Goal: Transaction & Acquisition: Purchase product/service

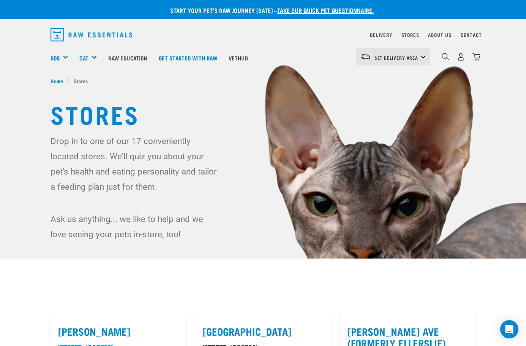
click at [420, 57] on div "Set Delivery Area North Island South Island" at bounding box center [393, 56] width 74 height 17
click at [381, 79] on link "[GEOGRAPHIC_DATA]" at bounding box center [392, 78] width 73 height 17
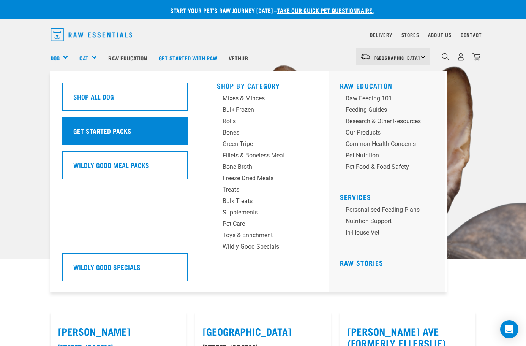
click at [89, 128] on h5 "Get Started Packs" at bounding box center [102, 131] width 58 height 10
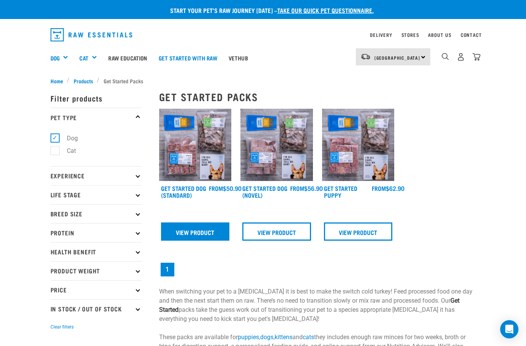
click at [196, 231] on link "View Product" at bounding box center [195, 231] width 69 height 18
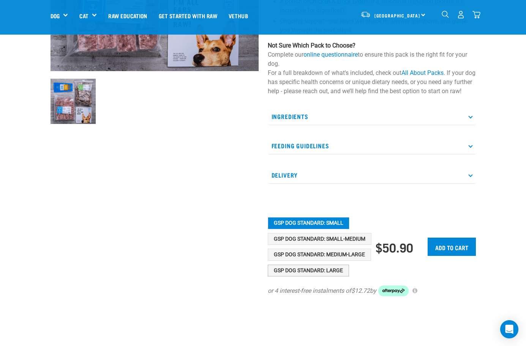
scroll to position [193, 0]
click at [304, 260] on button "GSP Dog Standard: Medium-Large" at bounding box center [319, 254] width 103 height 12
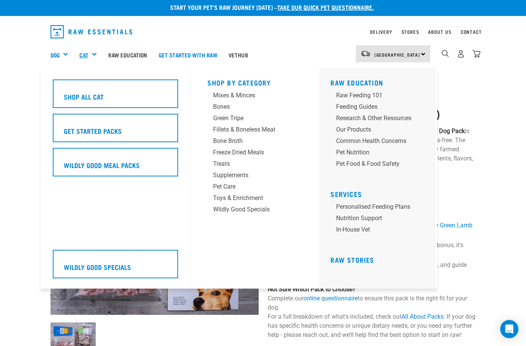
scroll to position [3, 0]
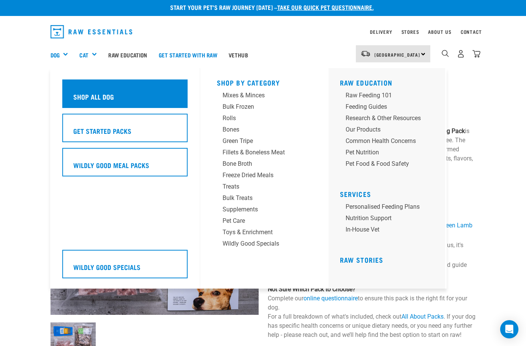
click at [87, 102] on div "Shop All Dog" at bounding box center [124, 93] width 125 height 28
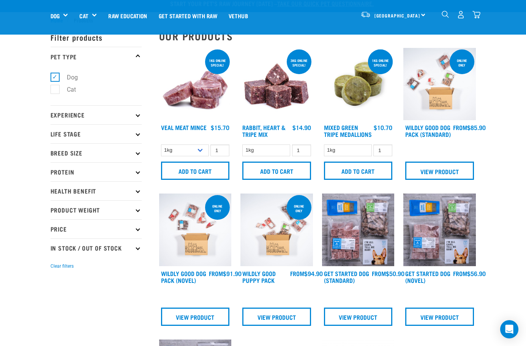
scroll to position [6, 0]
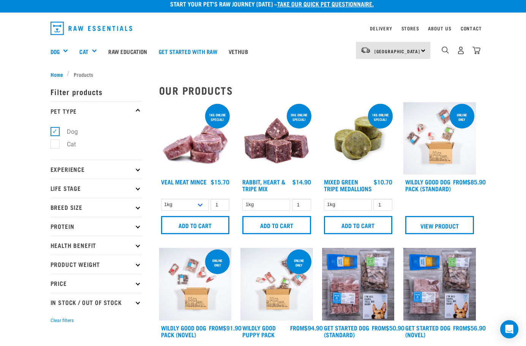
click at [120, 188] on p "Life Stage" at bounding box center [96, 187] width 91 height 19
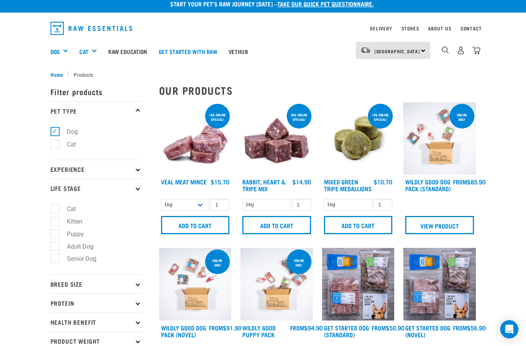
click at [120, 188] on p "Life Stage" at bounding box center [96, 187] width 91 height 19
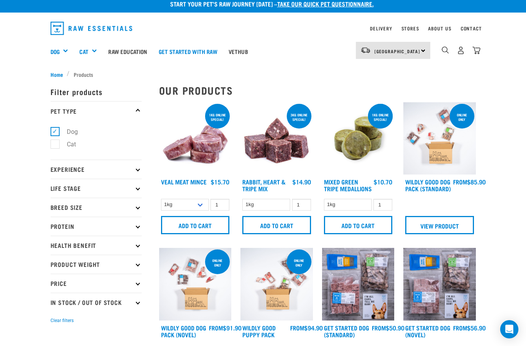
click at [109, 172] on p "Experience" at bounding box center [96, 168] width 91 height 19
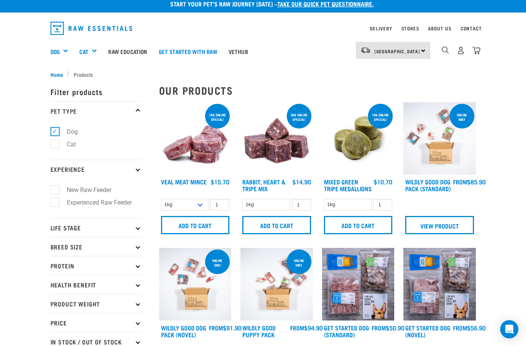
click at [55, 191] on label "New Raw Feeder" at bounding box center [85, 189] width 60 height 9
click at [53, 191] on input "New Raw Feeder" at bounding box center [53, 188] width 5 height 5
checkbox input "true"
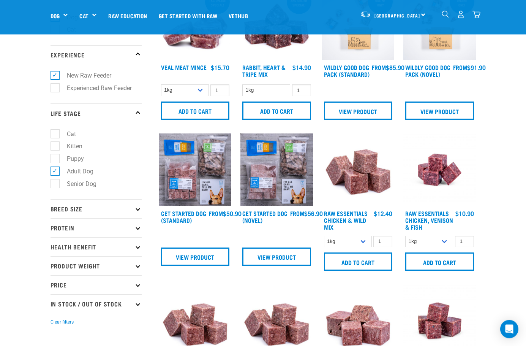
scroll to position [67, 0]
click at [122, 207] on p "Breed Size" at bounding box center [96, 208] width 91 height 19
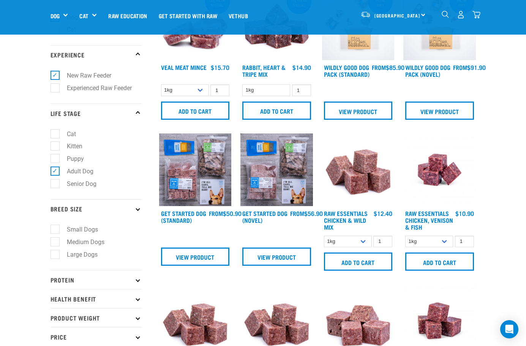
click at [55, 244] on label "Medium Dogs" at bounding box center [81, 241] width 53 height 9
click at [54, 243] on input "Medium Dogs" at bounding box center [53, 240] width 5 height 5
checkbox input "true"
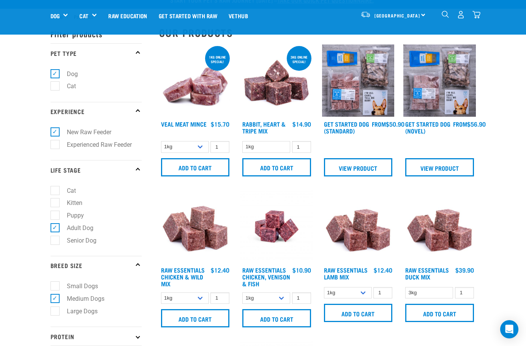
scroll to position [10, 0]
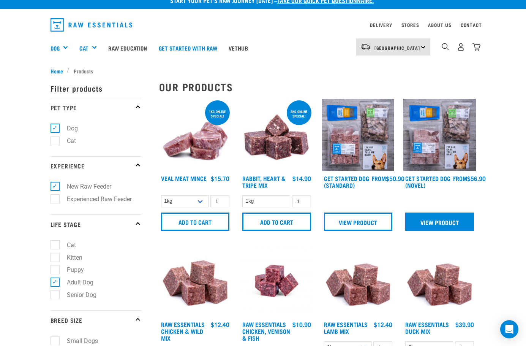
click at [430, 224] on link "View Product" at bounding box center [439, 221] width 69 height 18
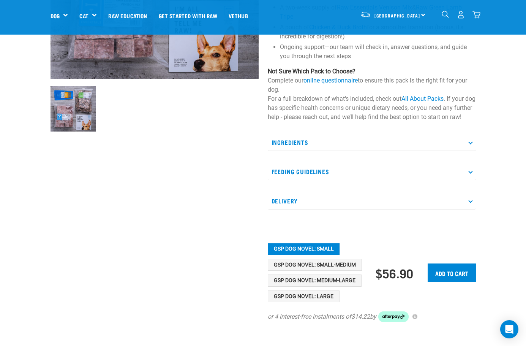
scroll to position [186, 0]
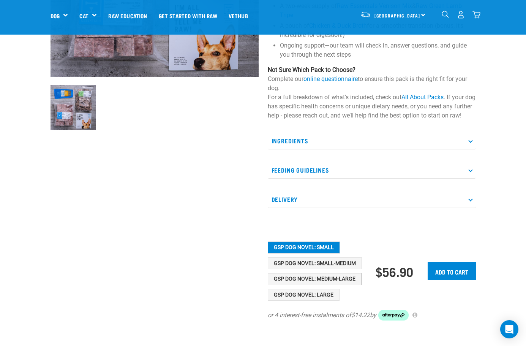
click at [306, 285] on button "GSP Dog Novel: Medium-Large" at bounding box center [315, 279] width 94 height 12
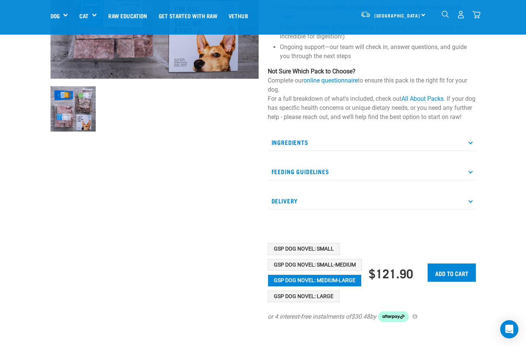
scroll to position [184, 0]
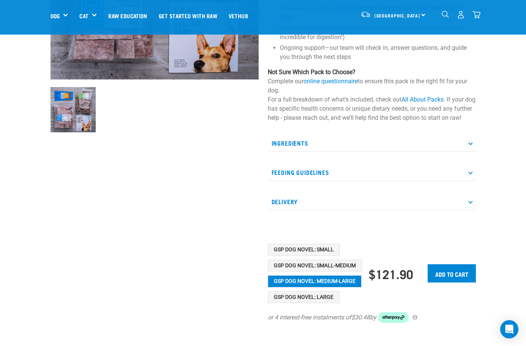
click at [297, 206] on p "Delivery" at bounding box center [372, 201] width 208 height 17
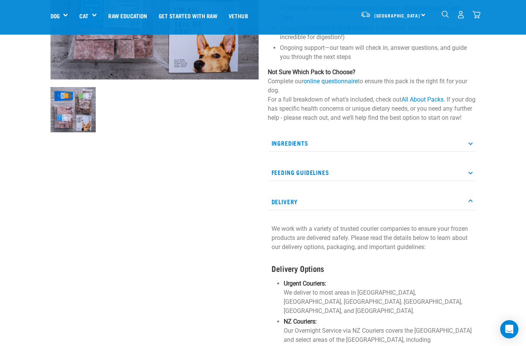
click at [297, 206] on p "Delivery" at bounding box center [372, 201] width 208 height 17
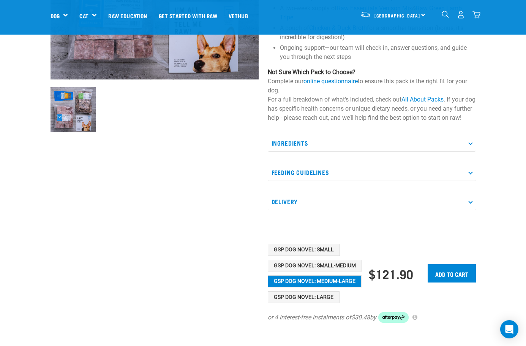
click at [305, 180] on p "Feeding Guidelines" at bounding box center [372, 172] width 208 height 17
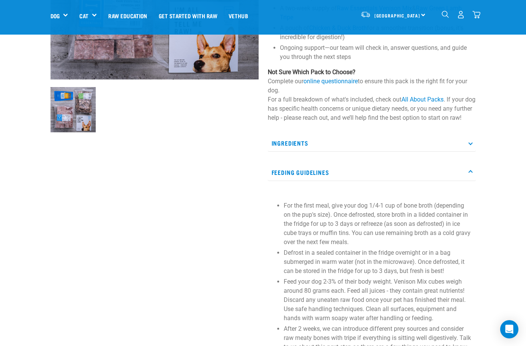
click at [305, 180] on p "Feeding Guidelines" at bounding box center [372, 172] width 208 height 17
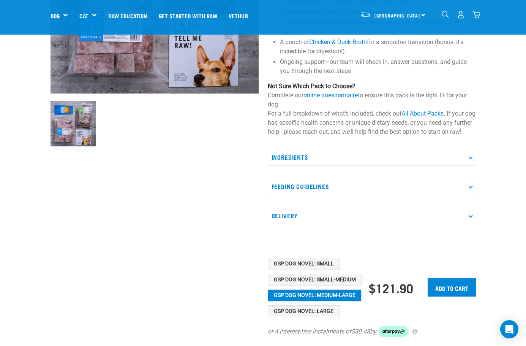
scroll to position [170, 0]
click at [325, 285] on button "GSP Dog Novel: Small-Medium" at bounding box center [315, 279] width 94 height 12
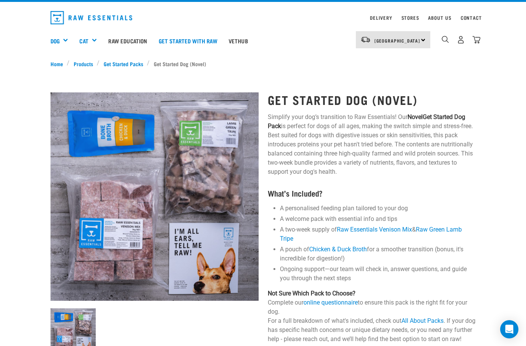
scroll to position [19, 0]
